Goal: Task Accomplishment & Management: Manage account settings

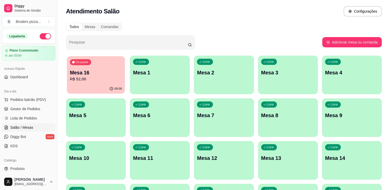
click at [103, 83] on div "Ocupada Mesa 16 R$ 52,00" at bounding box center [96, 70] width 58 height 28
click at [92, 79] on p "R$ 52,00" at bounding box center [96, 79] width 52 height 6
click at [108, 79] on p "R$ 52,00" at bounding box center [96, 79] width 52 height 6
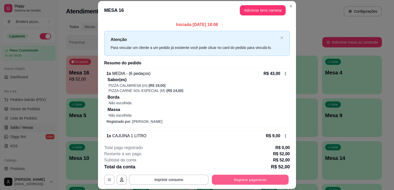
click at [237, 177] on button "Registrar pagamento" at bounding box center [250, 180] width 77 height 10
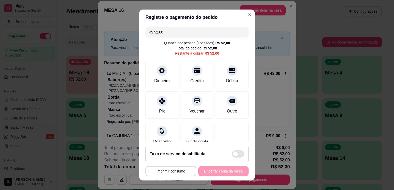
click at [171, 34] on input "R$ 52,00" at bounding box center [196, 32] width 97 height 10
click at [214, 66] on div "Débito" at bounding box center [232, 74] width 36 height 30
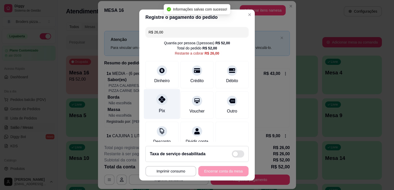
click at [161, 105] on div "Pix" at bounding box center [162, 104] width 36 height 30
type input "R$ 0,00"
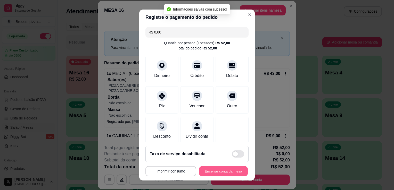
click at [229, 176] on button "Encerrar conta da mesa" at bounding box center [223, 171] width 49 height 10
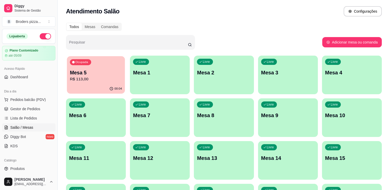
click at [99, 74] on p "Mesa 5" at bounding box center [96, 72] width 52 height 7
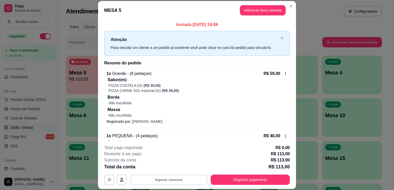
click at [167, 180] on button "Imprimir consumo" at bounding box center [168, 180] width 77 height 10
click at [166, 169] on button "IMPRESSORA" at bounding box center [168, 168] width 36 height 8
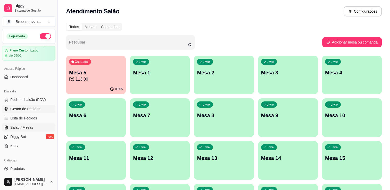
click at [33, 108] on span "Gestor de Pedidos" at bounding box center [25, 108] width 30 height 5
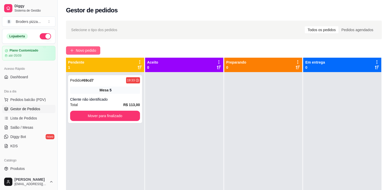
click at [71, 49] on icon "plus" at bounding box center [72, 51] width 4 height 4
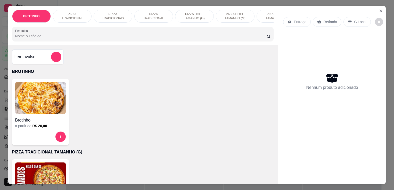
click at [147, 12] on p "PIZZA TRADICIONAL TAMANHO (P)" at bounding box center [154, 16] width 30 height 8
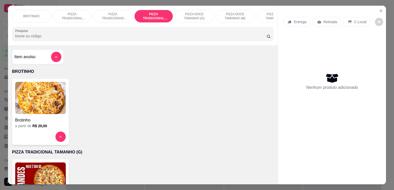
scroll to position [13, 0]
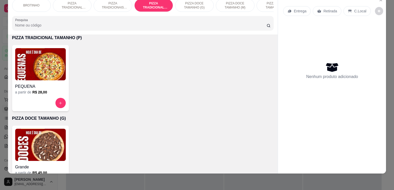
click at [43, 76] on img at bounding box center [40, 64] width 50 height 32
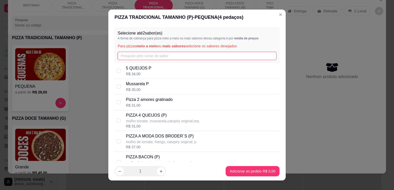
click at [133, 55] on input "text" at bounding box center [196, 56] width 159 height 8
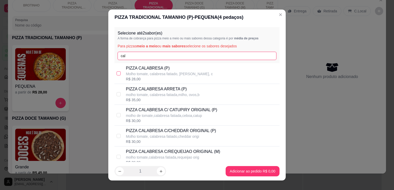
type input "cal"
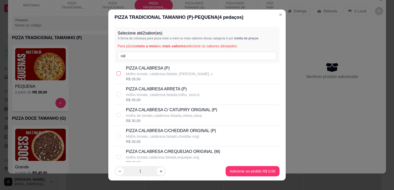
click at [116, 74] on input "checkbox" at bounding box center [118, 73] width 4 height 4
checkbox input "true"
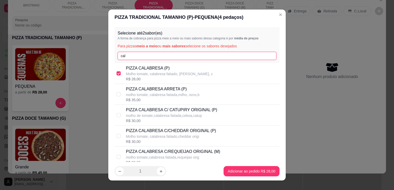
click at [145, 56] on input "cal" at bounding box center [196, 56] width 159 height 8
type input "c"
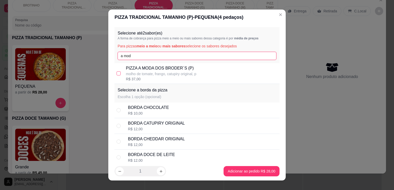
type input "a mod"
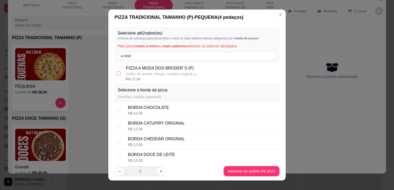
click at [116, 75] on input "checkbox" at bounding box center [118, 73] width 4 height 4
checkbox input "true"
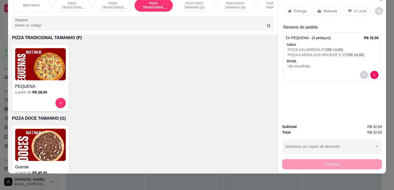
click at [293, 8] on p "Entrega" at bounding box center [299, 10] width 13 height 5
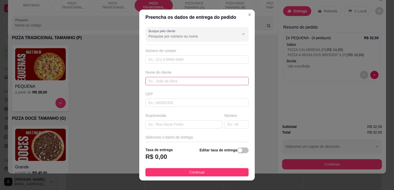
click at [172, 80] on input "text" at bounding box center [196, 81] width 103 height 8
type input "[PERSON_NAME]"
click at [171, 124] on input "text" at bounding box center [183, 124] width 77 height 8
type input "rua 3"
click at [224, 126] on input "text" at bounding box center [236, 124] width 24 height 8
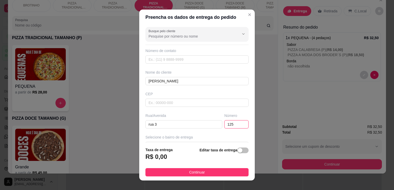
type input "125"
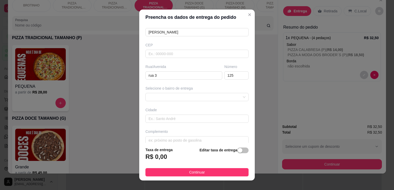
scroll to position [52, 0]
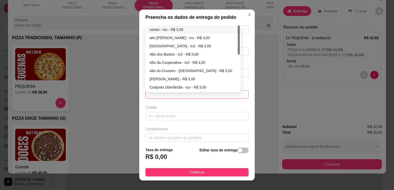
click at [234, 94] on span at bounding box center [196, 95] width 97 height 8
click at [237, 56] on div at bounding box center [238, 58] width 2 height 66
click at [237, 88] on div at bounding box center [238, 58] width 2 height 66
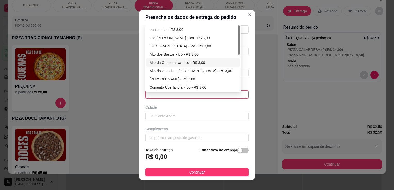
click at [237, 48] on div at bounding box center [238, 39] width 2 height 29
click at [237, 39] on div at bounding box center [238, 39] width 2 height 29
click at [238, 59] on div "Busque pelo cliente Número de contato Nome do cliente [PERSON_NAME] Rua/[GEOGRA…" at bounding box center [196, 84] width 115 height 118
click at [234, 94] on span at bounding box center [196, 95] width 97 height 8
click at [237, 50] on div at bounding box center [238, 39] width 2 height 29
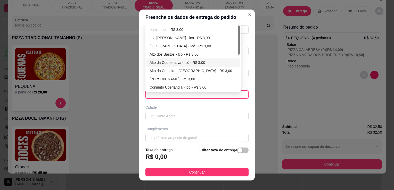
click at [237, 54] on div at bounding box center [238, 58] width 2 height 66
click at [235, 64] on div "Alto da Cooperativa - Icó - R$ 3,00" at bounding box center [192, 62] width 93 height 8
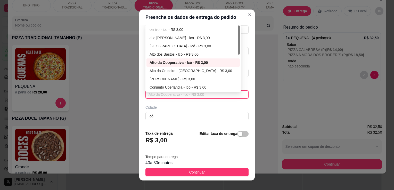
click at [220, 90] on div "Alto da Cooperativa - Icó - R$ 3,00 66fc60c2b70e882d3ef484e0 66fc6c371e1016e172…" at bounding box center [196, 94] width 103 height 8
click at [237, 56] on div at bounding box center [238, 58] width 2 height 66
click at [237, 52] on div at bounding box center [238, 39] width 2 height 29
click at [237, 51] on div at bounding box center [238, 39] width 2 height 29
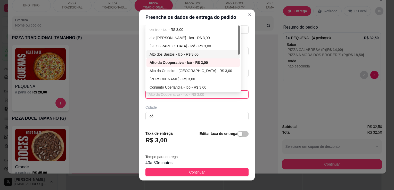
click at [237, 51] on div at bounding box center [238, 39] width 2 height 29
click at [237, 49] on div at bounding box center [238, 39] width 2 height 29
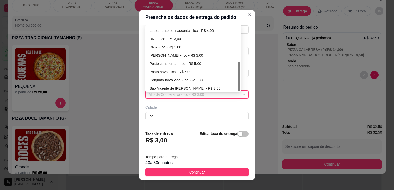
scroll to position [82, 0]
drag, startPoint x: 236, startPoint y: 50, endPoint x: 240, endPoint y: 89, distance: 39.9
click at [240, 89] on div "Busque pelo cliente Número de contato Nome do cliente [PERSON_NAME] CEP Rua/[GE…" at bounding box center [196, 75] width 115 height 101
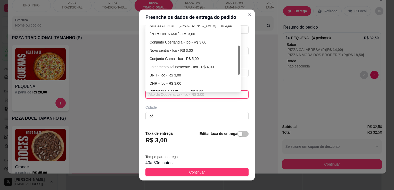
scroll to position [44, 0]
drag, startPoint x: 236, startPoint y: 87, endPoint x: 235, endPoint y: 70, distance: 17.1
click at [235, 70] on div "Alto do Cruzeiro - Icó - R$ 3,00 [PERSON_NAME] - Icó - R$ 3,00 Conjunto [GEOGRA…" at bounding box center [192, 58] width 93 height 66
click at [236, 68] on div "Alto do Cruzeiro - Icó - R$ 3,00 [PERSON_NAME] - Icó - R$ 3,00 Conjunto [GEOGRA…" at bounding box center [192, 58] width 93 height 66
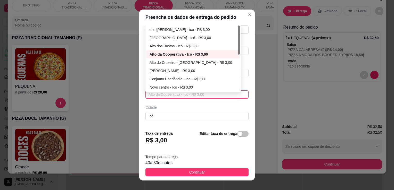
scroll to position [0, 0]
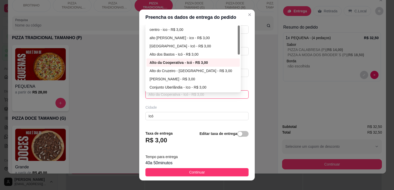
drag, startPoint x: 236, startPoint y: 68, endPoint x: 237, endPoint y: 34, distance: 33.5
click at [237, 34] on div at bounding box center [238, 39] width 2 height 29
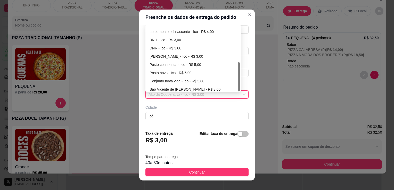
scroll to position [82, 0]
drag, startPoint x: 237, startPoint y: 51, endPoint x: 239, endPoint y: 95, distance: 44.1
click at [239, 95] on div "Selecione o bairro de entrega Alto da Cooperativa - Icó - R$ 3,00 66fc5f5ab70e8…" at bounding box center [196, 90] width 105 height 15
drag, startPoint x: 236, startPoint y: 81, endPoint x: 237, endPoint y: 87, distance: 6.6
click at [237, 87] on div at bounding box center [238, 76] width 2 height 29
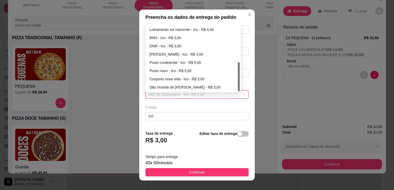
drag, startPoint x: 237, startPoint y: 87, endPoint x: 233, endPoint y: 105, distance: 18.1
click at [233, 105] on div "Busque pelo cliente Número de contato Nome do cliente [PERSON_NAME] CEP Rua/[GE…" at bounding box center [196, 75] width 115 height 101
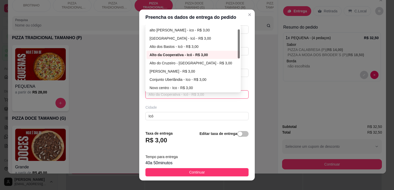
scroll to position [0, 0]
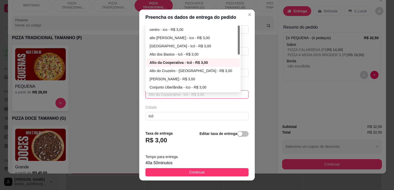
drag, startPoint x: 237, startPoint y: 67, endPoint x: 233, endPoint y: 28, distance: 39.3
click at [233, 28] on div "centro - ico - R$ 3,00 alto joaninha sobral - ico - R$ 3,00 [GEOGRAPHIC_DATA] -…" at bounding box center [192, 58] width 93 height 66
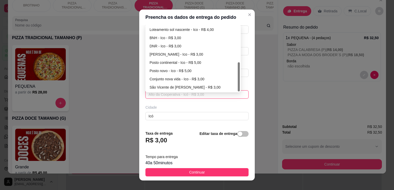
scroll to position [82, 0]
drag, startPoint x: 236, startPoint y: 33, endPoint x: 234, endPoint y: 84, distance: 51.6
click at [234, 84] on div "Conjunto Gama - Ico - R$ 5,00 Loteamento sol nascente - Ico - R$ 4,00 BNH - Ico…" at bounding box center [192, 58] width 93 height 66
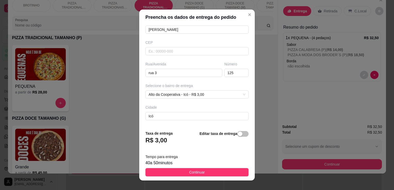
click at [188, 157] on div "Tempo para entrega 40 a 50 minutos" at bounding box center [196, 160] width 103 height 12
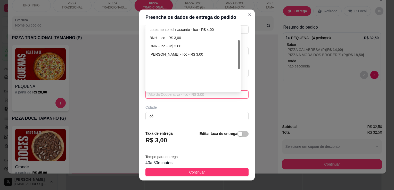
scroll to position [33, 0]
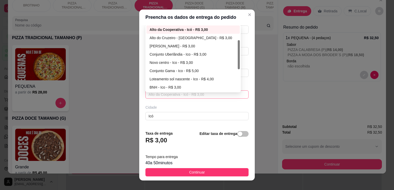
click at [227, 95] on span "Alto da Cooperativa - Icó - R$ 3,00" at bounding box center [196, 95] width 97 height 8
click at [163, 55] on div "Conjunto Uberlândia - Ico - R$ 3,00" at bounding box center [192, 55] width 87 height 6
type input "Ico"
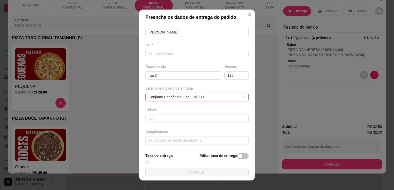
scroll to position [52, 0]
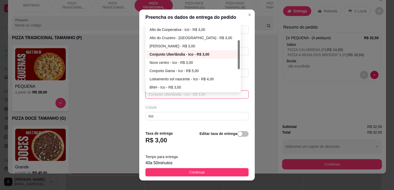
click at [215, 93] on span "Conjunto Uberlândia - Ico - R$ 3,00" at bounding box center [196, 95] width 97 height 8
click at [172, 68] on div "Conjunto Gama - Ico - R$ 5,00" at bounding box center [192, 71] width 87 height 6
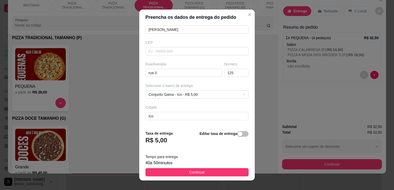
scroll to position [71, 0]
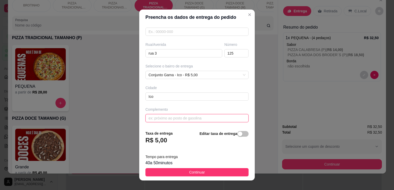
click at [172, 120] on input "text" at bounding box center [196, 118] width 103 height 8
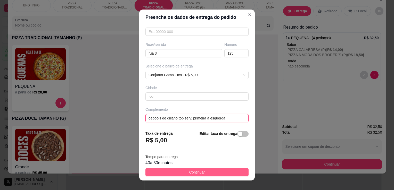
type input "depoois de diliano top serv, primeira a esquerda"
click at [208, 172] on button "Continuar" at bounding box center [196, 172] width 103 height 8
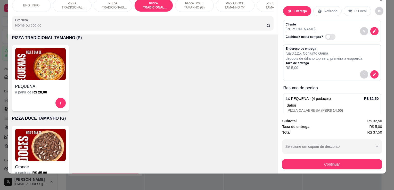
click at [208, 172] on div "BROTINHO PIZZA TRADICIONAL TAMANHO (G) PIZZA TRADICIONAIS TAMANHO (M) PIZZA TRA…" at bounding box center [197, 95] width 394 height 190
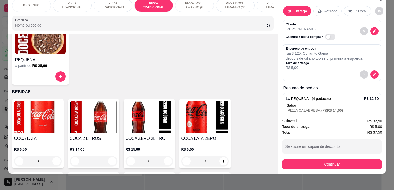
scroll to position [532, 0]
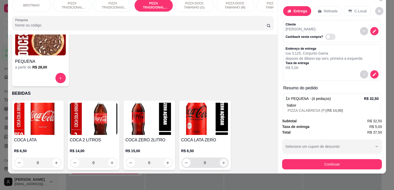
click at [222, 161] on icon "increase-product-quantity" at bounding box center [223, 163] width 4 height 4
type input "1"
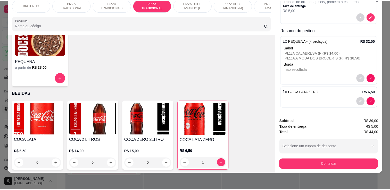
scroll to position [0, 0]
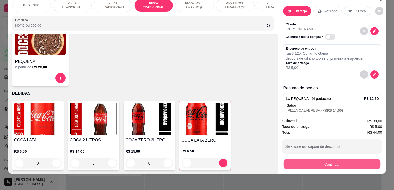
click at [335, 159] on button "Continuar" at bounding box center [331, 164] width 97 height 10
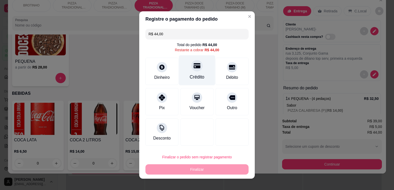
click at [198, 75] on div "Crédito" at bounding box center [197, 77] width 15 height 7
type input "R$ 0,00"
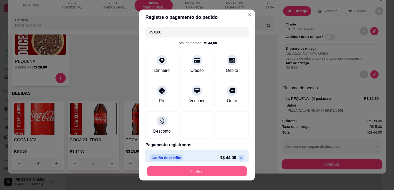
click at [183, 175] on button "Finalizar" at bounding box center [197, 171] width 100 height 10
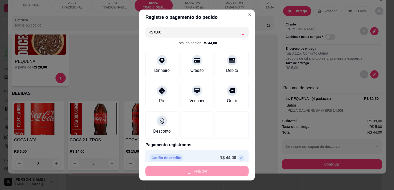
type input "0"
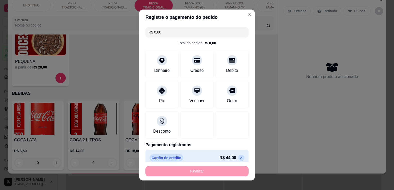
type input "-R$ 44,00"
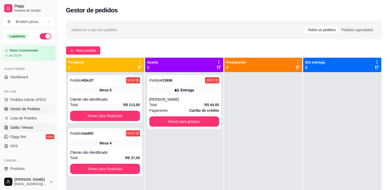
click at [21, 127] on span "Salão / Mesas" at bounding box center [21, 127] width 23 height 5
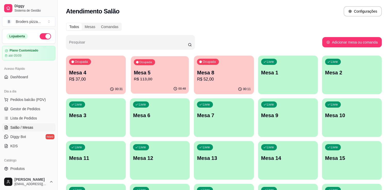
click at [137, 86] on div "00:48" at bounding box center [160, 89] width 58 height 10
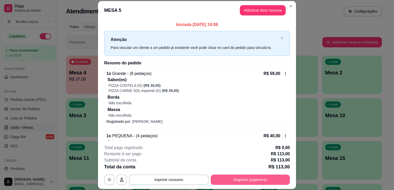
click at [235, 177] on button "Registrar pagamento" at bounding box center [249, 180] width 79 height 10
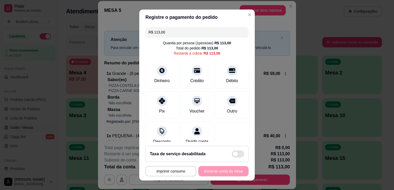
click at [175, 35] on input "R$ 113,00" at bounding box center [196, 32] width 97 height 10
click at [190, 82] on div "Crédito" at bounding box center [197, 80] width 15 height 7
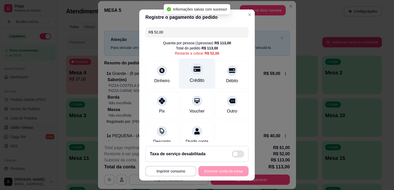
click at [190, 82] on div "Crédito" at bounding box center [197, 80] width 15 height 7
type input "R$ 0,00"
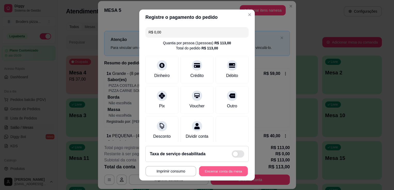
click at [206, 170] on button "Encerrar conta da mesa" at bounding box center [223, 171] width 49 height 10
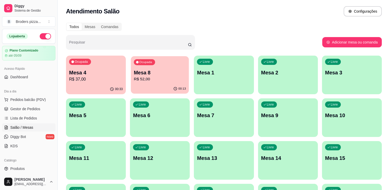
click at [148, 90] on div "00:13" at bounding box center [160, 89] width 58 height 10
click at [88, 71] on p "Mesa 4" at bounding box center [96, 72] width 52 height 7
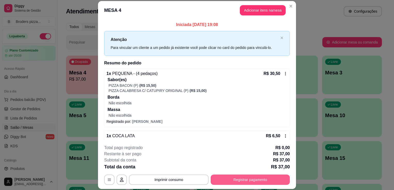
click at [263, 183] on button "Registrar pagamento" at bounding box center [249, 180] width 79 height 10
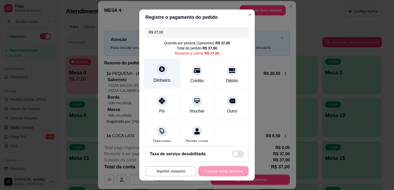
click at [160, 83] on div "Dinheiro" at bounding box center [161, 80] width 17 height 7
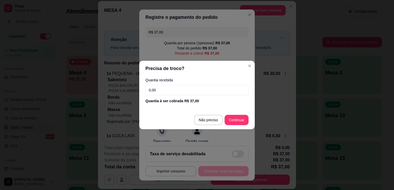
click at [159, 86] on input "0,00" at bounding box center [196, 90] width 103 height 10
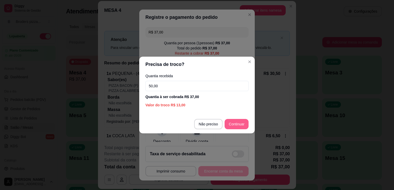
type input "50,00"
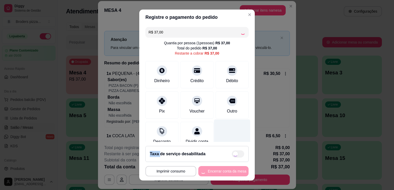
click at [227, 122] on div at bounding box center [232, 135] width 36 height 30
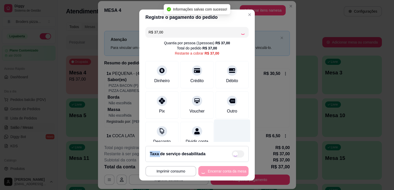
type input "R$ 0,00"
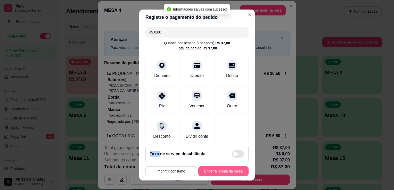
click at [224, 174] on button "Encerrar conta da mesa" at bounding box center [223, 171] width 50 height 10
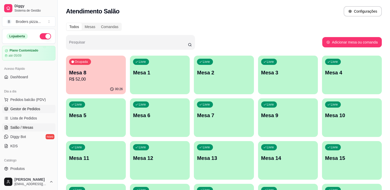
click at [27, 109] on span "Gestor de Pedidos" at bounding box center [25, 108] width 30 height 5
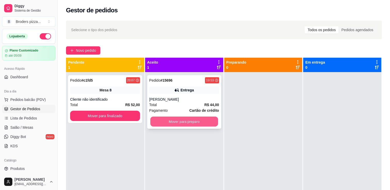
click at [185, 124] on button "Mover para preparo" at bounding box center [184, 122] width 68 height 10
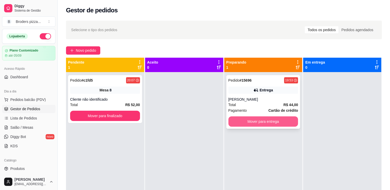
click at [251, 120] on button "Mover para entrega" at bounding box center [263, 121] width 70 height 10
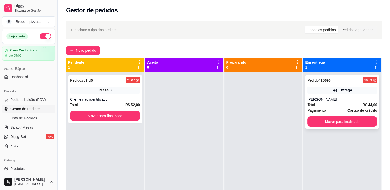
click at [319, 127] on div "Pedido # 15696 19:53 Entrega [PERSON_NAME] Total R$ 44,00 Pagamento Cartão de c…" at bounding box center [342, 102] width 74 height 54
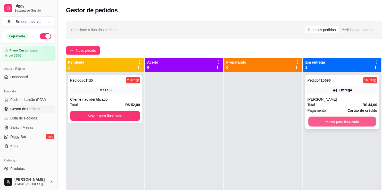
click at [320, 123] on button "Mover para finalizado" at bounding box center [342, 122] width 68 height 10
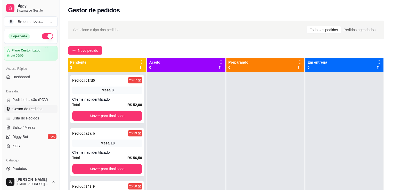
scroll to position [14, 0]
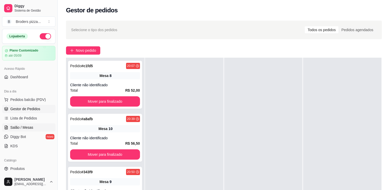
click at [25, 128] on span "Salão / Mesas" at bounding box center [21, 127] width 23 height 5
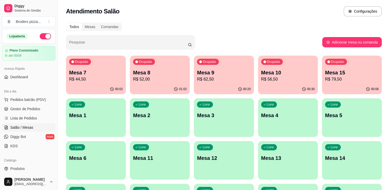
click at [308, 82] on p "R$ 56,50" at bounding box center [288, 79] width 54 height 6
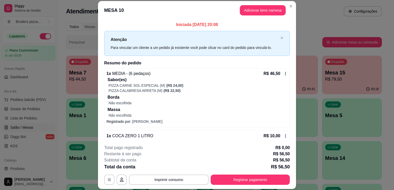
scroll to position [9, 0]
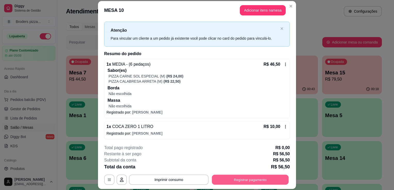
click at [244, 180] on button "Registrar pagamento" at bounding box center [250, 180] width 77 height 10
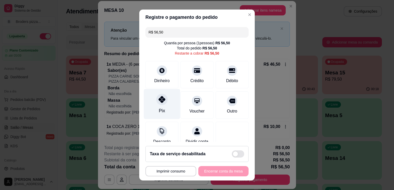
click at [160, 110] on div "Pix" at bounding box center [162, 110] width 6 height 7
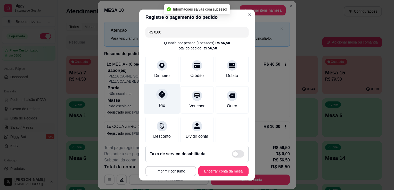
type input "R$ 0,00"
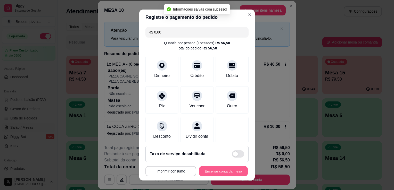
click at [213, 171] on button "Encerrar conta da mesa" at bounding box center [223, 171] width 49 height 10
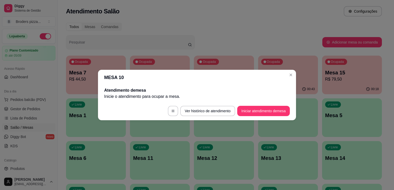
scroll to position [0, 0]
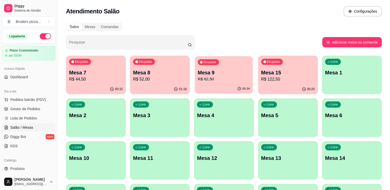
click at [216, 73] on p "Mesa 9" at bounding box center [224, 72] width 52 height 7
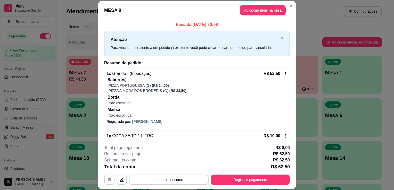
click at [216, 73] on div "1 x Grande - (8 pedaços) R$ 52,50" at bounding box center [196, 74] width 181 height 6
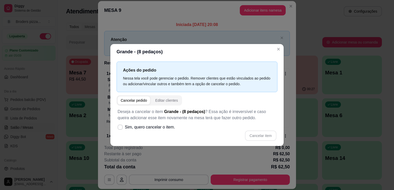
click at [155, 143] on div "Deseja a cancelar o item Grande - (8 pedaços) ? Essa ação é irreversível e caso…" at bounding box center [196, 125] width 161 height 38
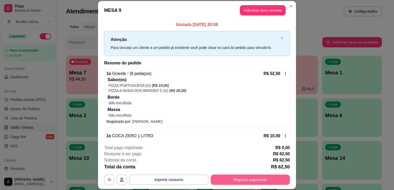
click at [232, 180] on button "Registrar pagamento" at bounding box center [249, 180] width 79 height 10
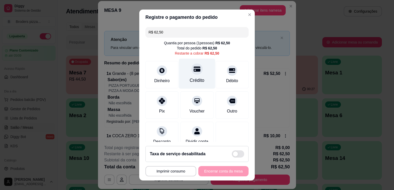
click at [190, 82] on div "Crédito" at bounding box center [197, 80] width 15 height 7
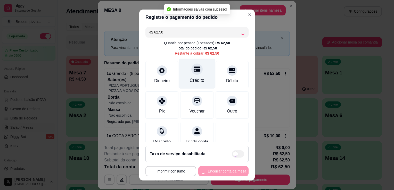
type input "R$ 0,00"
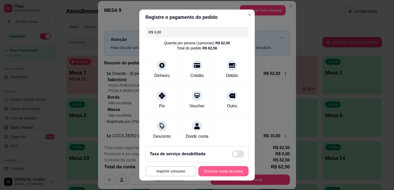
click at [213, 172] on button "Encerrar conta da mesa" at bounding box center [223, 171] width 50 height 10
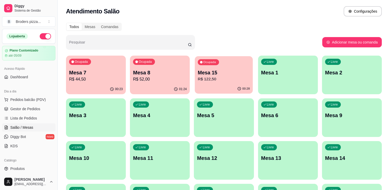
click at [229, 67] on div "Ocupada Mesa 15 R$ 122,50" at bounding box center [224, 70] width 58 height 28
click at [156, 77] on p "R$ 52,00" at bounding box center [160, 79] width 52 height 6
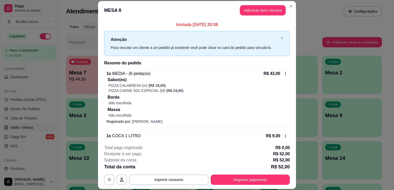
scroll to position [9, 0]
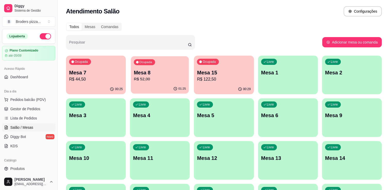
click at [156, 70] on p "Mesa 8" at bounding box center [160, 72] width 52 height 7
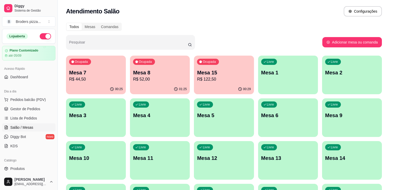
click at [156, 70] on div "1 x MEDIA - (6 pedaços) R$ 43,00 Sabor(es) PIZZA CALABRESA (m) (R$ 19,00) PIZZA…" at bounding box center [196, 97] width 185 height 59
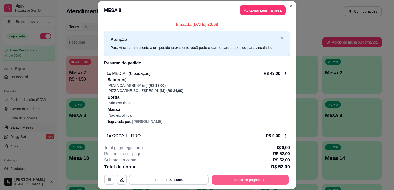
click at [270, 176] on button "Registrar pagamento" at bounding box center [250, 180] width 77 height 10
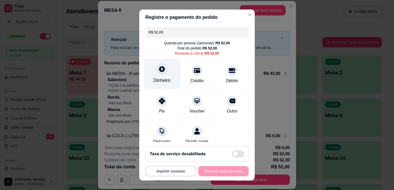
click at [158, 72] on icon at bounding box center [161, 69] width 7 height 7
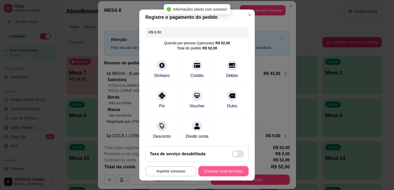
type input "R$ 0,00"
click at [230, 171] on button "Encerrar conta da mesa" at bounding box center [223, 171] width 49 height 10
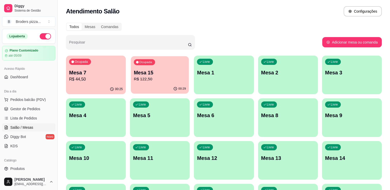
click at [159, 72] on p "Mesa 15" at bounding box center [160, 72] width 52 height 7
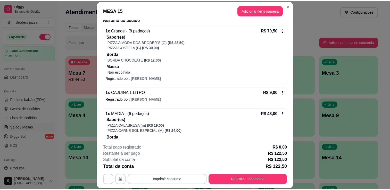
scroll to position [72, 0]
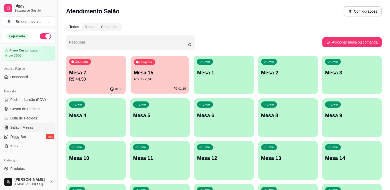
click at [157, 80] on p "R$ 122,50" at bounding box center [160, 79] width 52 height 6
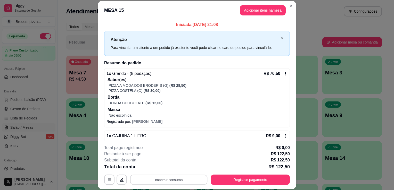
click at [187, 178] on button "Imprimir consumo" at bounding box center [168, 180] width 77 height 10
click at [174, 166] on button "IMPRESSORA" at bounding box center [168, 168] width 36 height 8
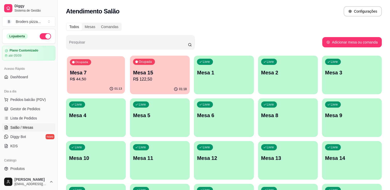
click at [73, 71] on p "Mesa 7" at bounding box center [96, 72] width 52 height 7
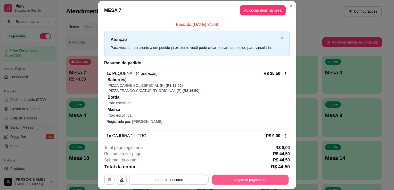
click at [239, 175] on button "Registrar pagamento" at bounding box center [250, 180] width 77 height 10
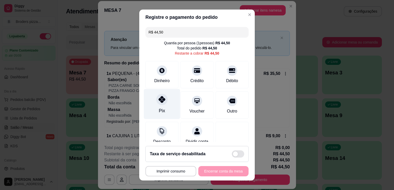
click at [157, 104] on div at bounding box center [161, 99] width 11 height 11
type input "R$ 0,00"
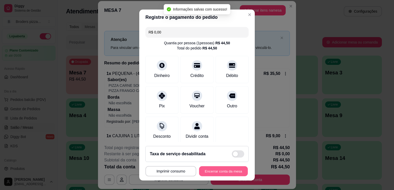
click at [232, 173] on button "Encerrar conta da mesa" at bounding box center [223, 171] width 49 height 10
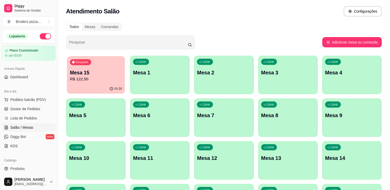
click at [88, 81] on p "R$ 122,50" at bounding box center [96, 79] width 52 height 6
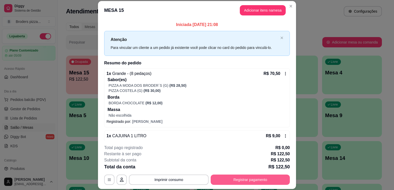
click at [250, 180] on button "Registrar pagamento" at bounding box center [249, 180] width 79 height 10
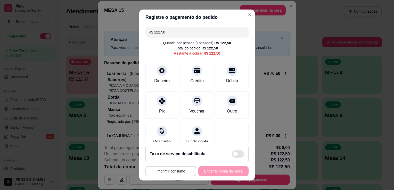
click at [190, 37] on input "R$ 122,50" at bounding box center [196, 32] width 97 height 10
click at [215, 71] on div "Débito" at bounding box center [232, 74] width 36 height 30
click at [226, 73] on div at bounding box center [231, 68] width 11 height 11
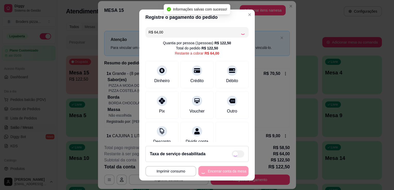
type input "R$ 0,00"
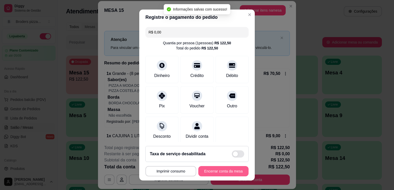
click at [234, 171] on button "Encerrar conta da mesa" at bounding box center [223, 171] width 50 height 10
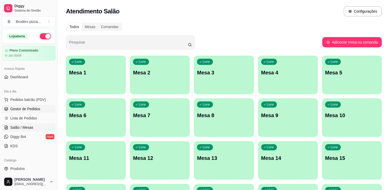
click at [26, 109] on span "Gestor de Pedidos" at bounding box center [25, 108] width 30 height 5
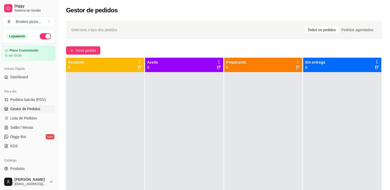
drag, startPoint x: 56, startPoint y: 92, endPoint x: 53, endPoint y: 92, distance: 2.6
click at [53, 92] on div "Diggy Sistema de Gestão B Broders pizza ... Loja aberta Plano Customizado até 0…" at bounding box center [28, 95] width 57 height 190
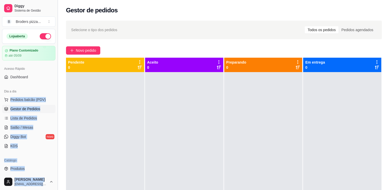
drag, startPoint x: 53, startPoint y: 92, endPoint x: 56, endPoint y: 91, distance: 2.7
click at [56, 91] on div "Diggy Sistema de Gestão B Broders pizza ... Loja aberta Plano Customizado até 0…" at bounding box center [28, 95] width 57 height 190
click at [56, 91] on button "Toggle Sidebar" at bounding box center [57, 95] width 4 height 190
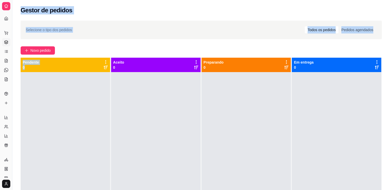
drag, startPoint x: 56, startPoint y: 91, endPoint x: 34, endPoint y: 112, distance: 30.1
click at [34, 112] on div at bounding box center [65, 167] width 89 height 190
drag, startPoint x: 34, startPoint y: 112, endPoint x: 6, endPoint y: 118, distance: 28.1
click at [6, 118] on icon at bounding box center [6, 117] width 4 height 4
select select "ALL"
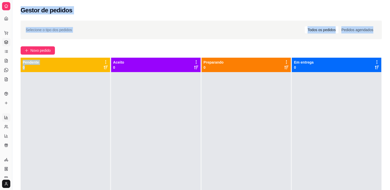
select select "ALL"
select select "0"
